Goal: Information Seeking & Learning: Learn about a topic

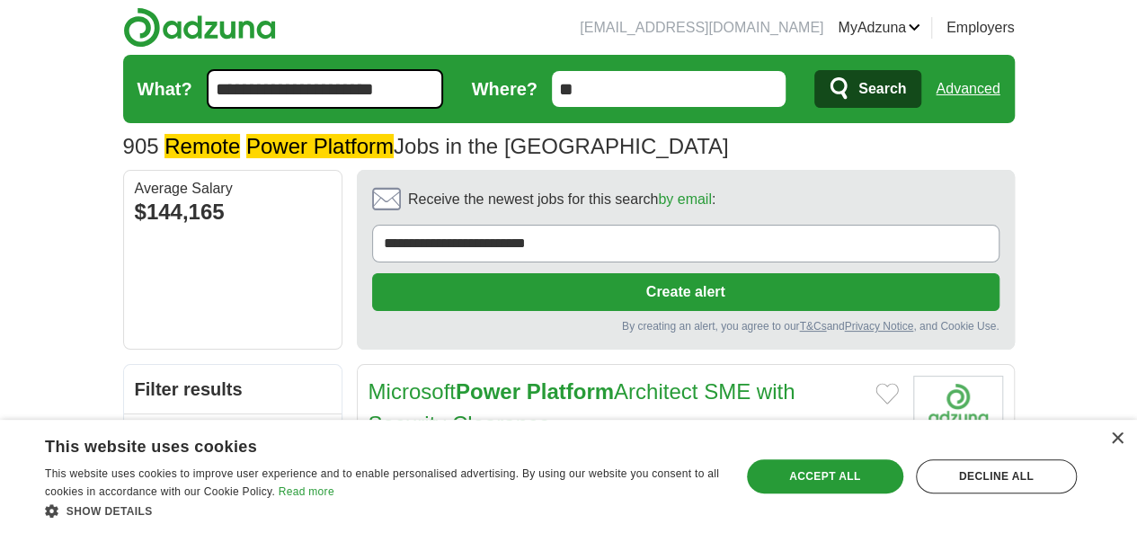
type input "**********"
click at [906, 102] on span "Search" at bounding box center [882, 89] width 48 height 36
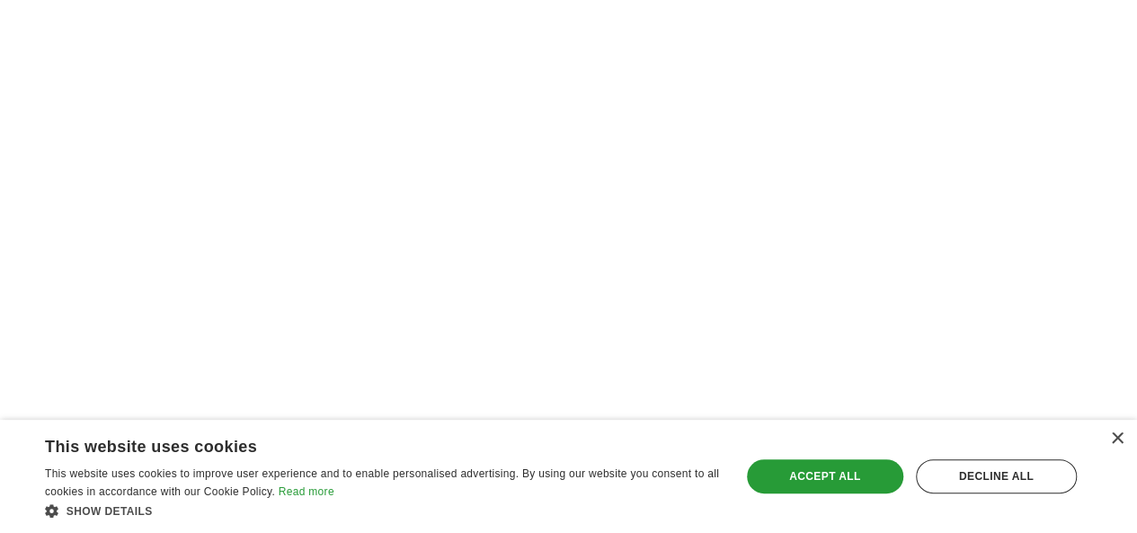
scroll to position [1926, 0]
